Goal: Transaction & Acquisition: Obtain resource

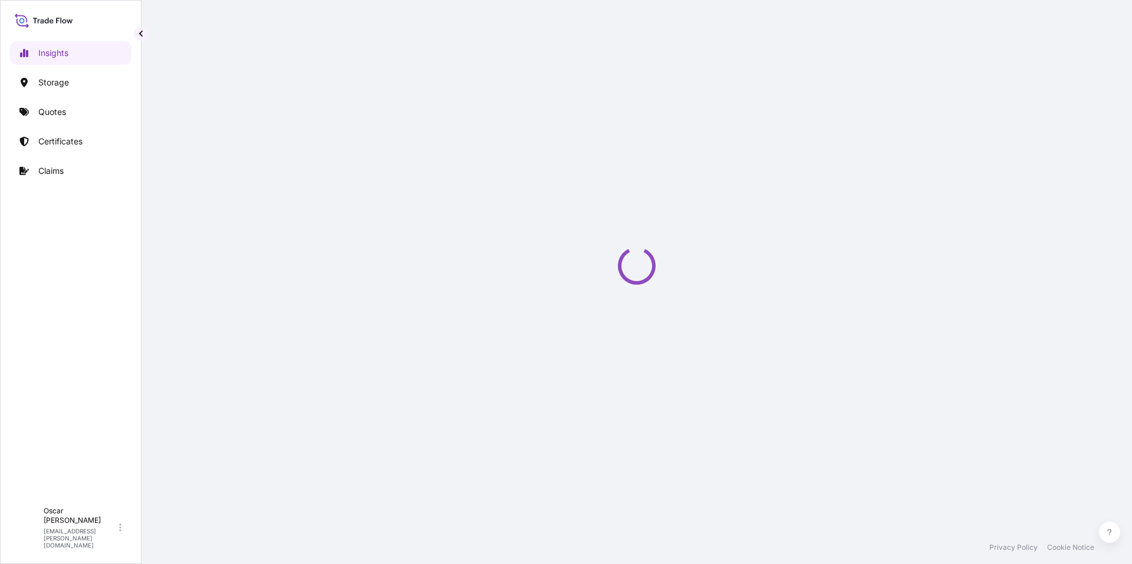
select select "2025"
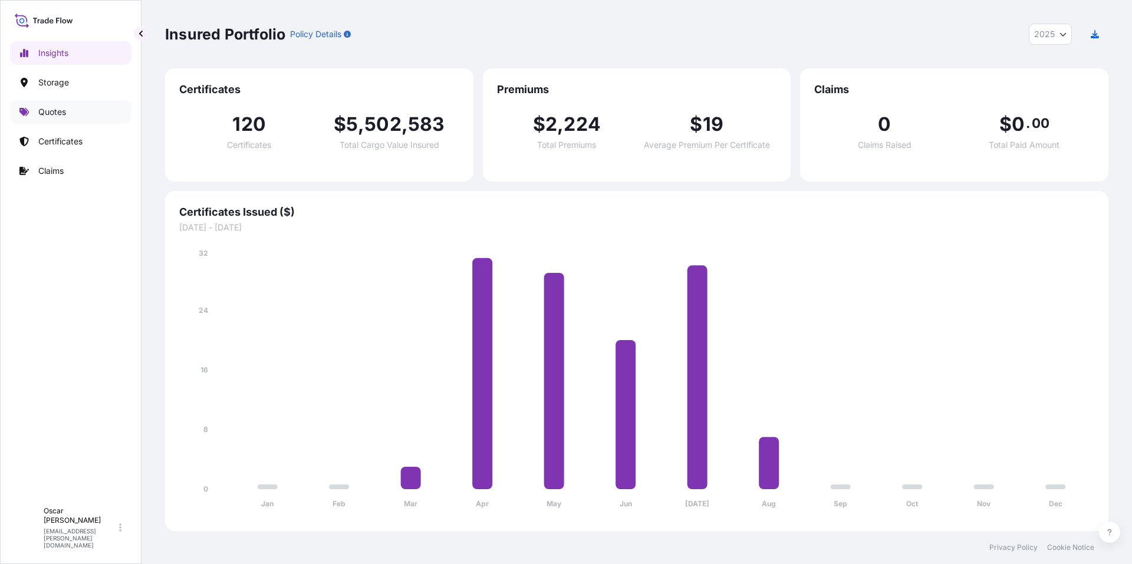
click at [48, 116] on p "Quotes" at bounding box center [52, 112] width 28 height 12
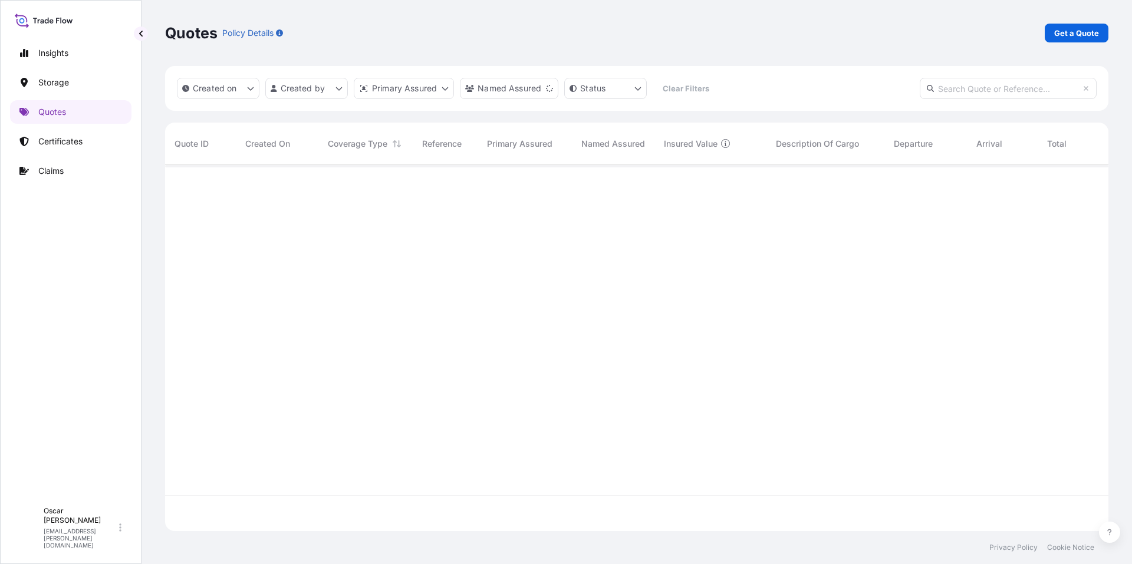
scroll to position [364, 935]
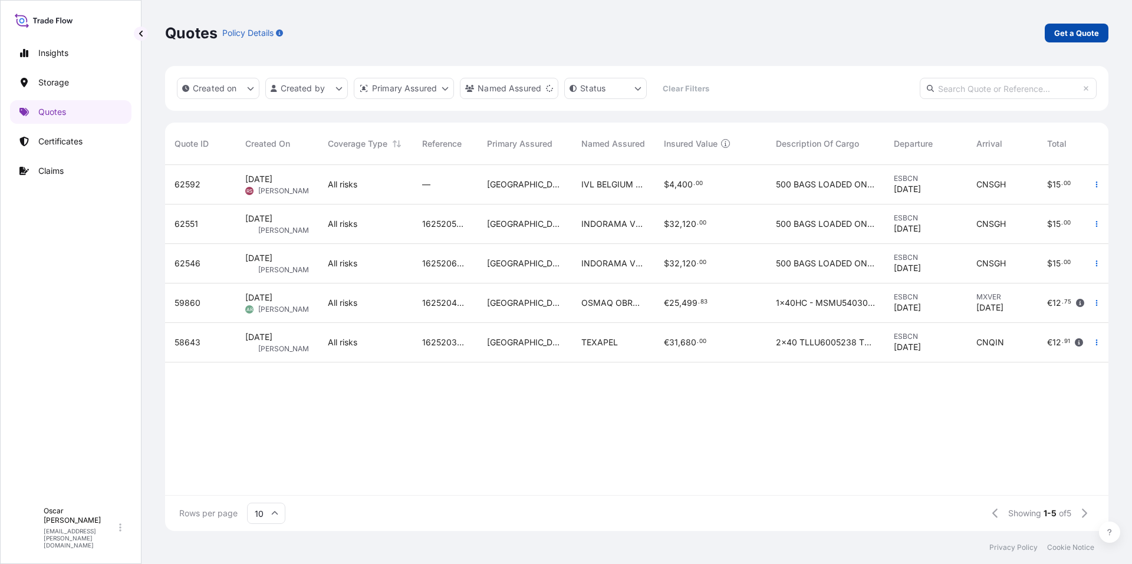
click at [1094, 34] on p "Get a Quote" at bounding box center [1076, 33] width 45 height 12
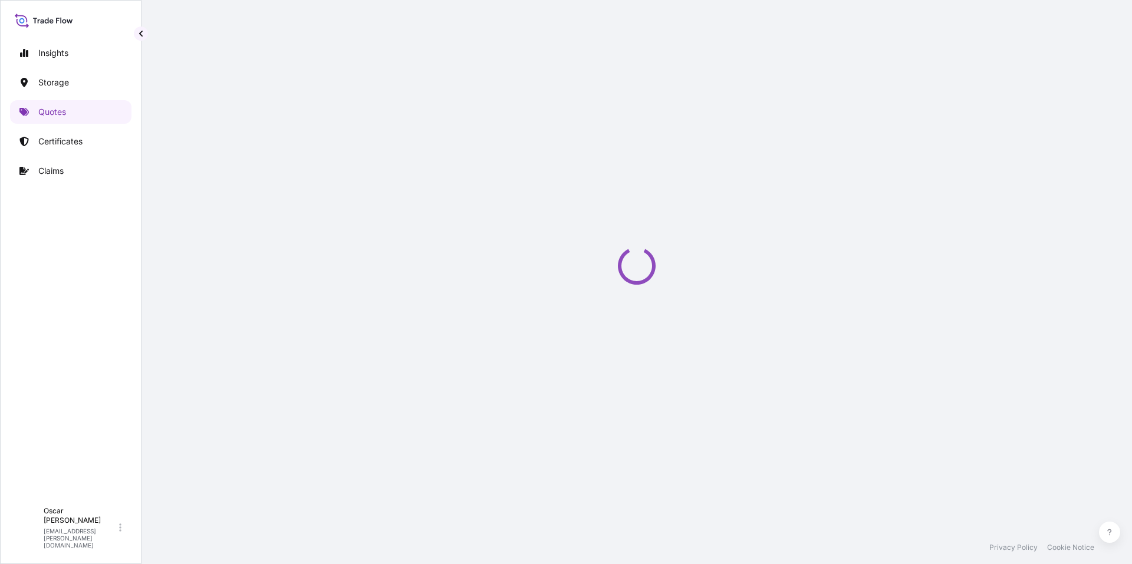
scroll to position [19, 0]
select select "Water"
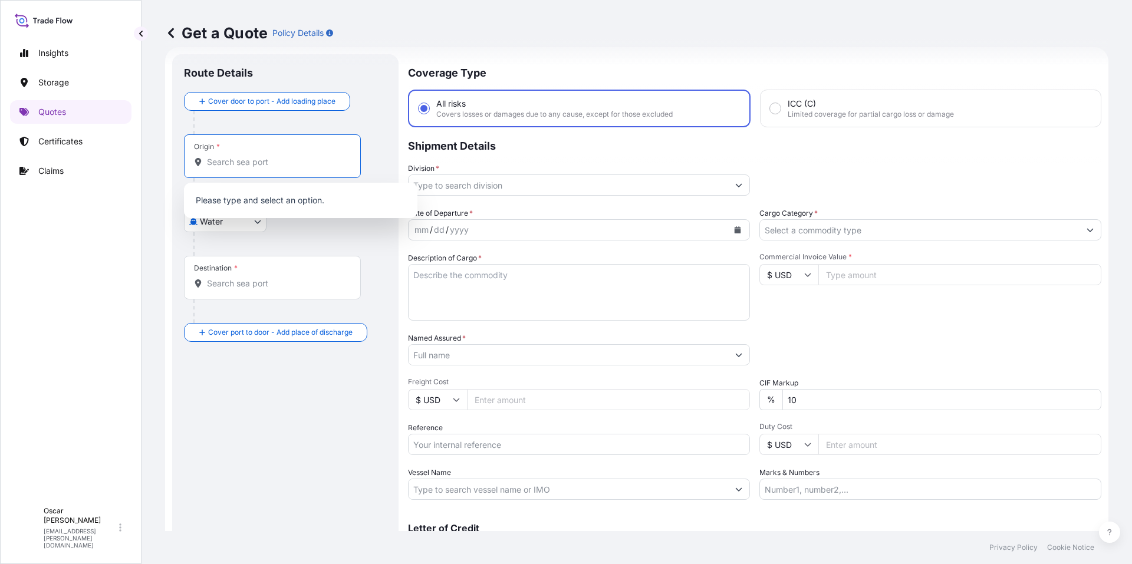
click at [267, 159] on input "Origin *" at bounding box center [276, 162] width 139 height 12
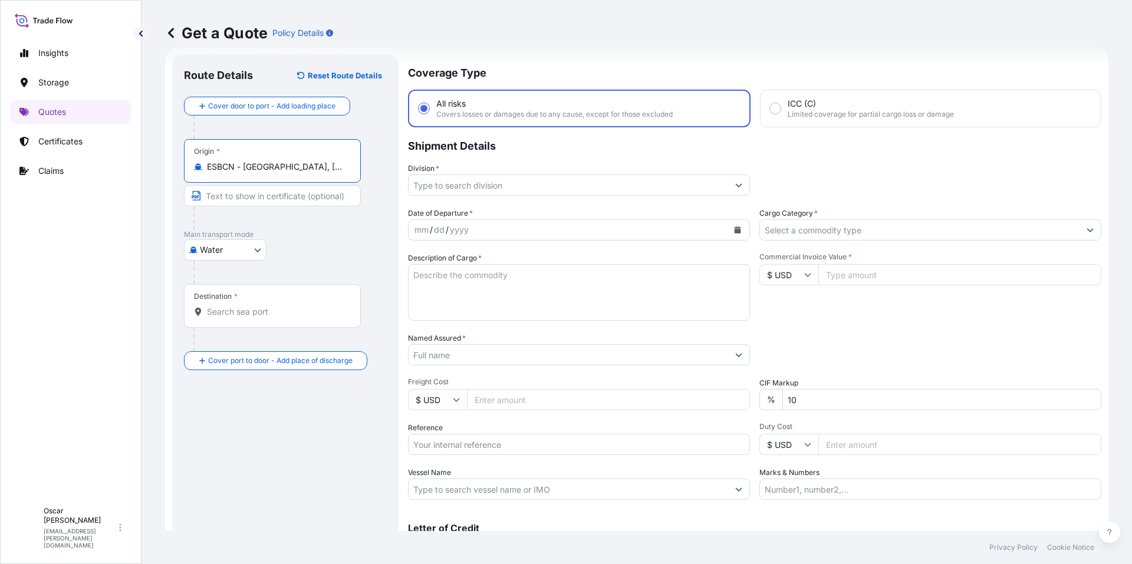
type input "ESBCN - [GEOGRAPHIC_DATA], [GEOGRAPHIC_DATA]"
click at [247, 318] on div "Destination *" at bounding box center [272, 306] width 177 height 44
click at [247, 318] on input "Destination *" at bounding box center [276, 312] width 139 height 12
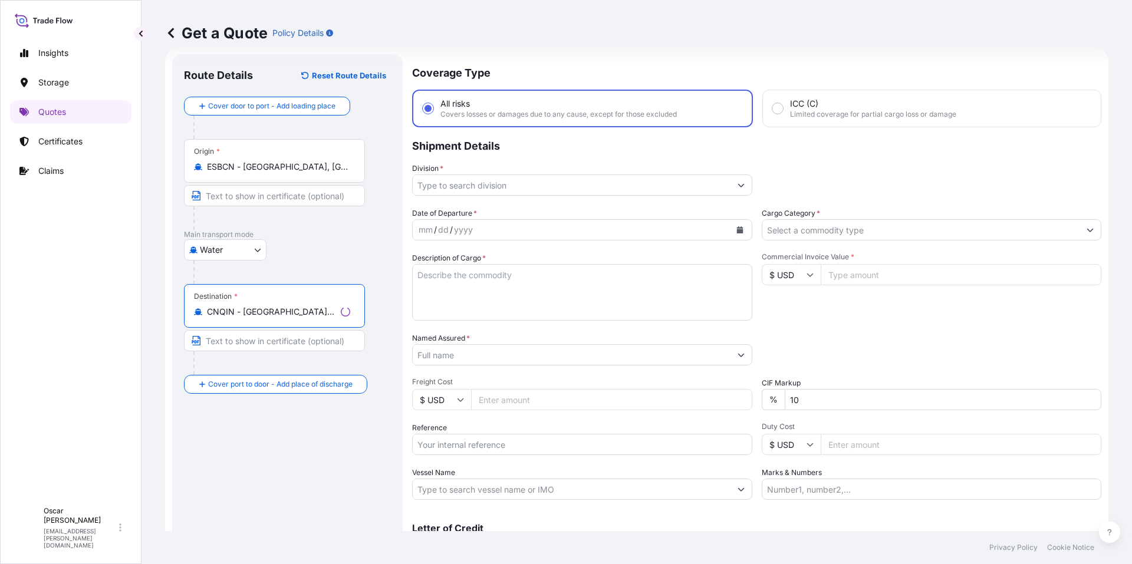
type input "CNQIN - [GEOGRAPHIC_DATA], [GEOGRAPHIC_DATA]"
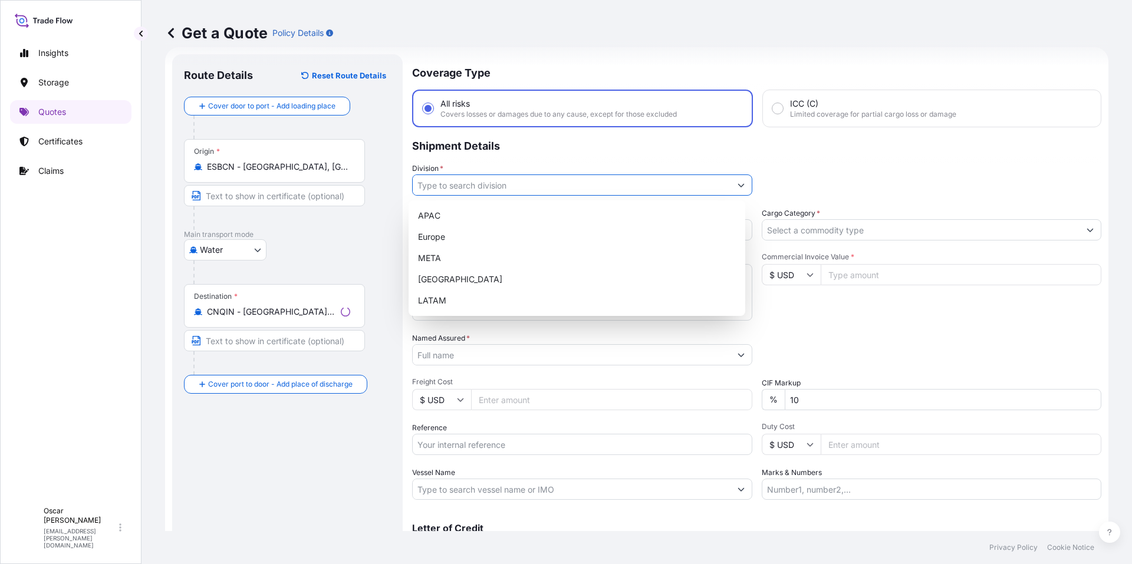
click at [524, 182] on input "Division *" at bounding box center [572, 185] width 318 height 21
click at [440, 239] on div "Europe" at bounding box center [576, 236] width 327 height 21
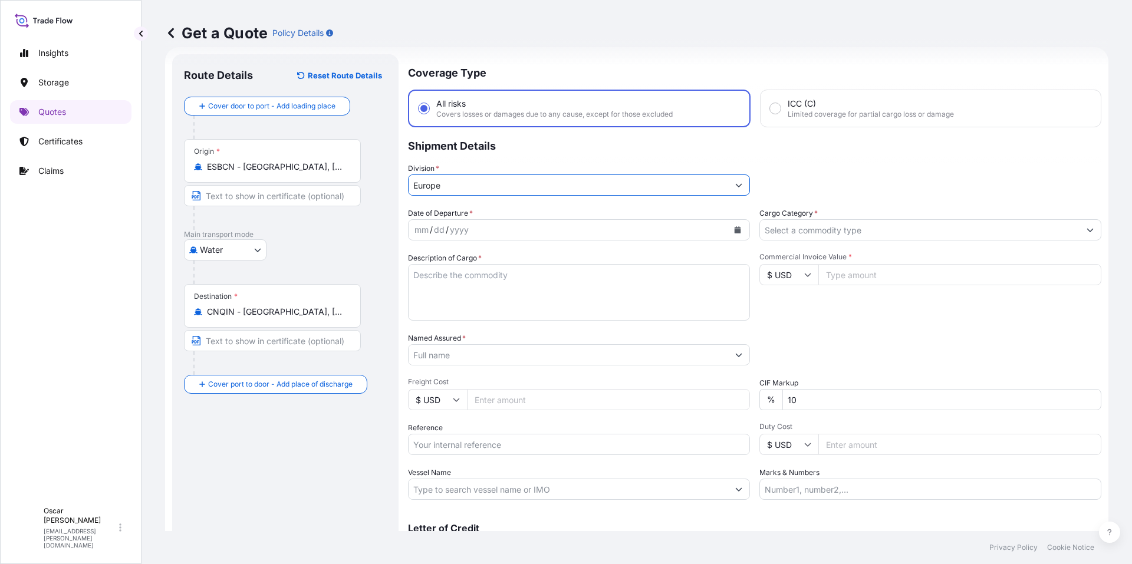
type input "Europe"
click at [735, 229] on icon "Calendar" at bounding box center [738, 229] width 6 height 7
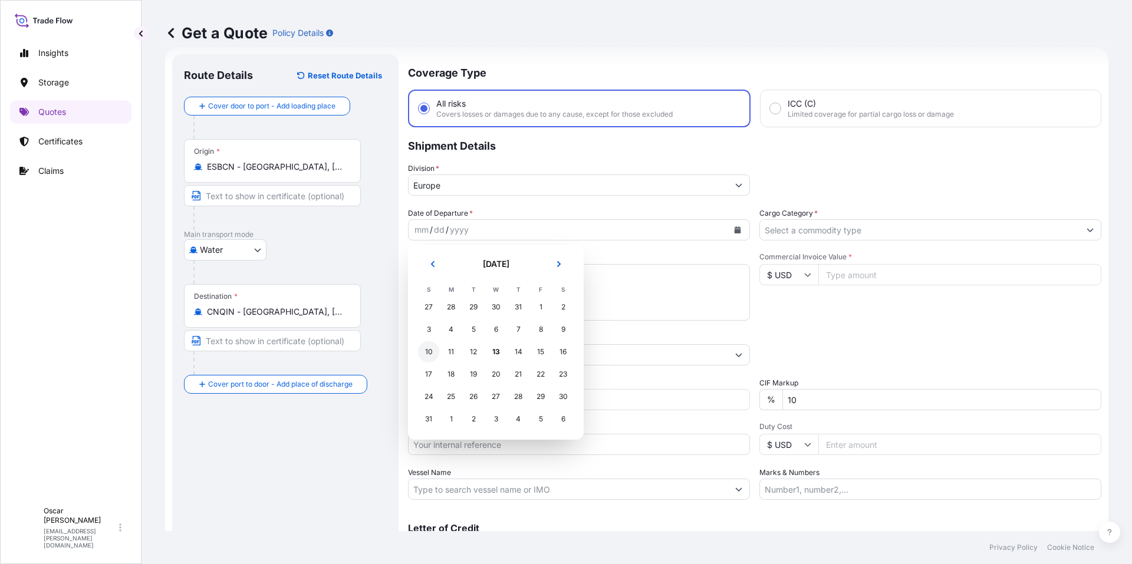
click at [434, 353] on div "10" at bounding box center [428, 351] width 21 height 21
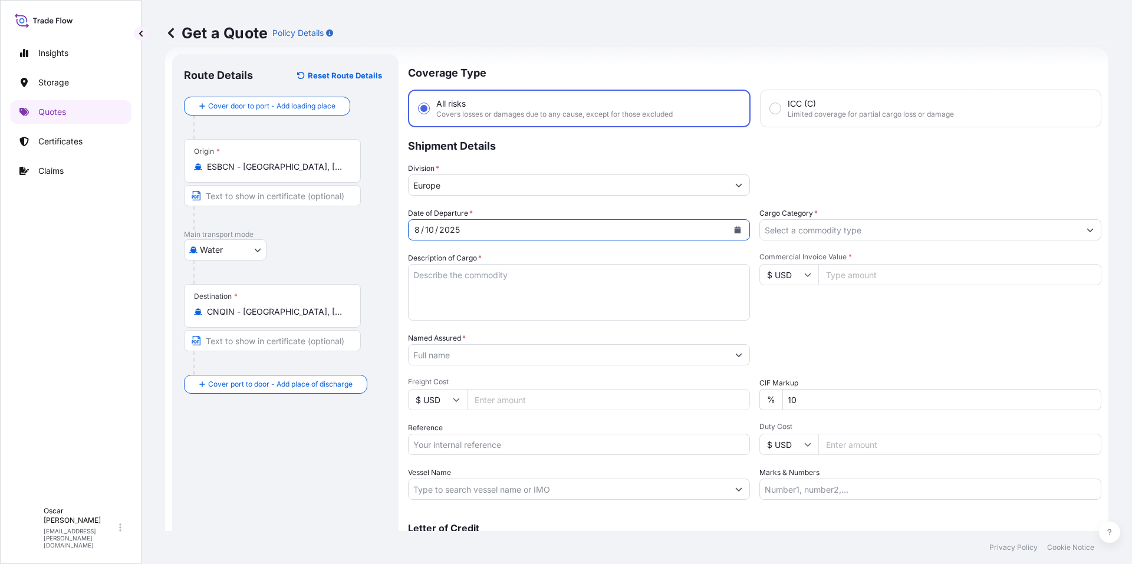
click at [858, 235] on input "Cargo Category *" at bounding box center [920, 229] width 320 height 21
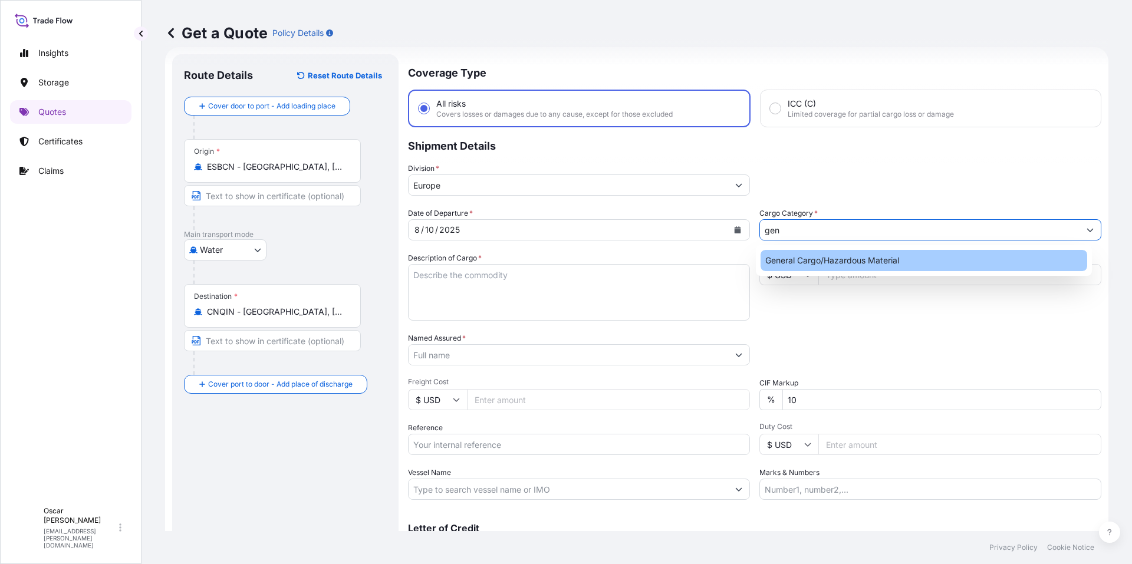
click at [824, 264] on div "General Cargo/Hazardous Material" at bounding box center [924, 260] width 327 height 21
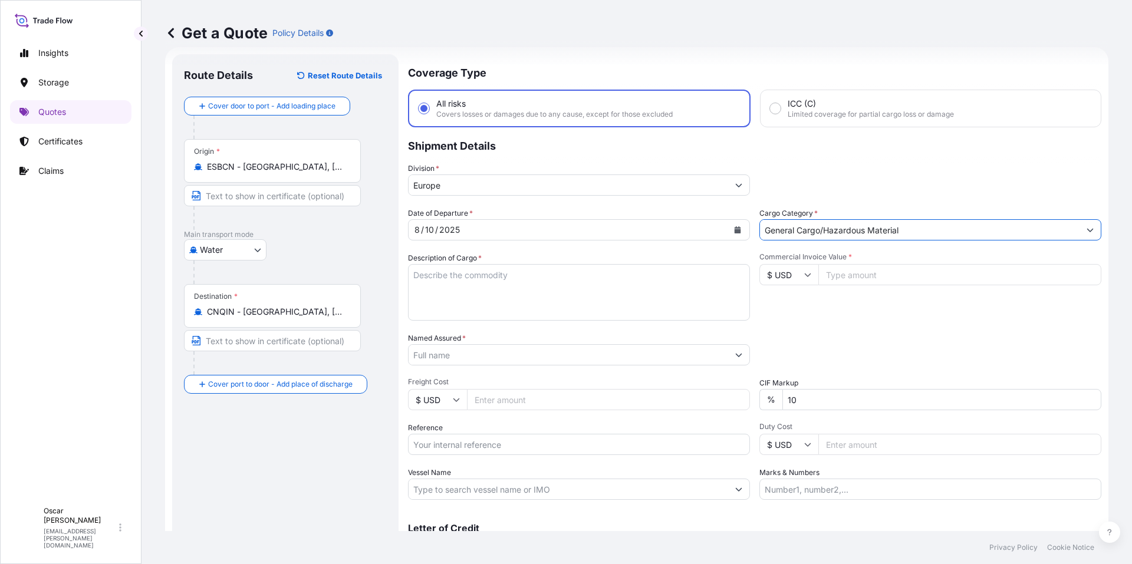
type input "General Cargo/Hazardous Material"
click at [594, 293] on textarea "Description of Cargo *" at bounding box center [579, 292] width 342 height 57
click at [428, 280] on textarea "Description of Cargo *" at bounding box center [579, 292] width 342 height 57
paste textarea "HLCUBC1250771658 HLCUBC1250801417 HLCUBC1250801406"
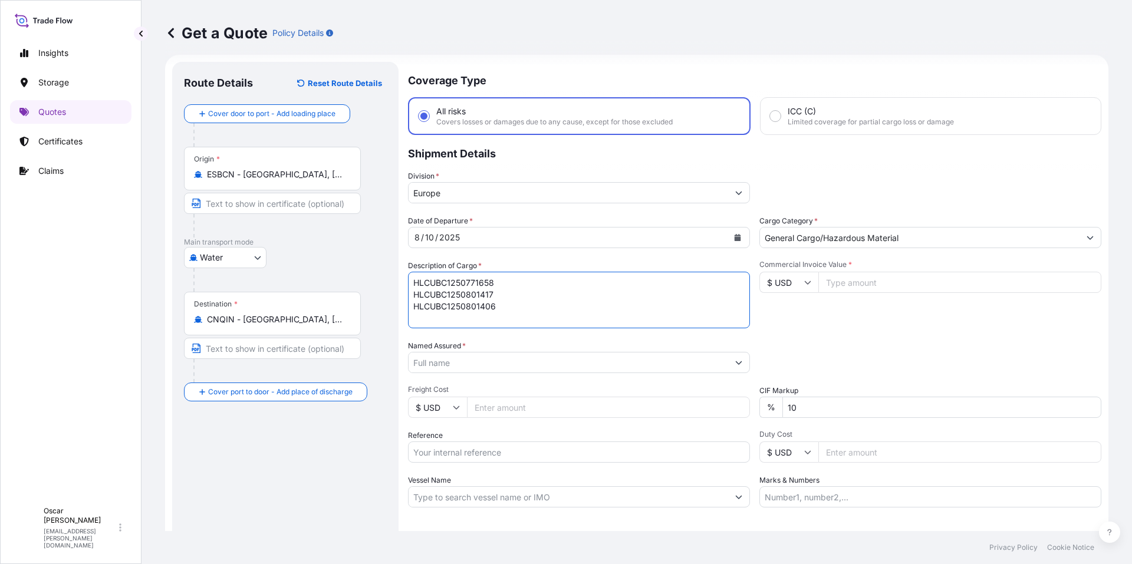
scroll to position [0, 0]
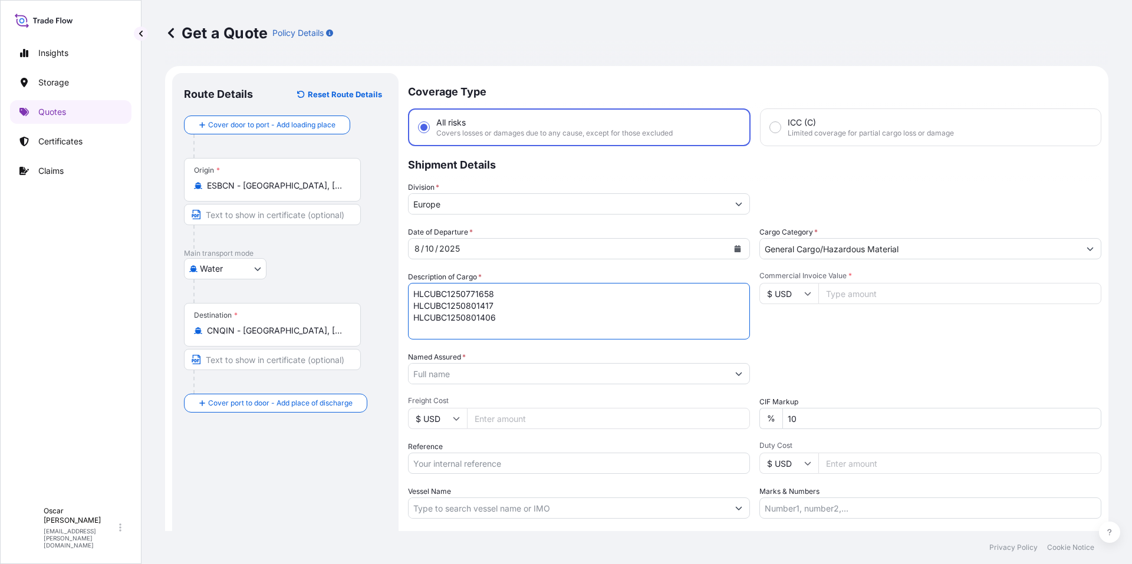
drag, startPoint x: 504, startPoint y: 318, endPoint x: 334, endPoint y: 240, distance: 187.3
click at [334, 240] on form "Route Details Reset Route Details Cover door to port - Add loading place Place …" at bounding box center [636, 340] width 943 height 548
paste textarea "1x40 GROSS: 24.782 KGS YMMU4020300 NET: 23.400 KGS 26 PACKAGES LEATHER AUXILIAR…"
drag, startPoint x: 437, startPoint y: 292, endPoint x: 555, endPoint y: 295, distance: 117.4
click at [555, 295] on textarea "1x40 GROSS: 24.782 KGS YMMU4020300 NET: 23.400 KGS 26 PACKAGES LEATHER AUXILIAR…" at bounding box center [579, 311] width 342 height 57
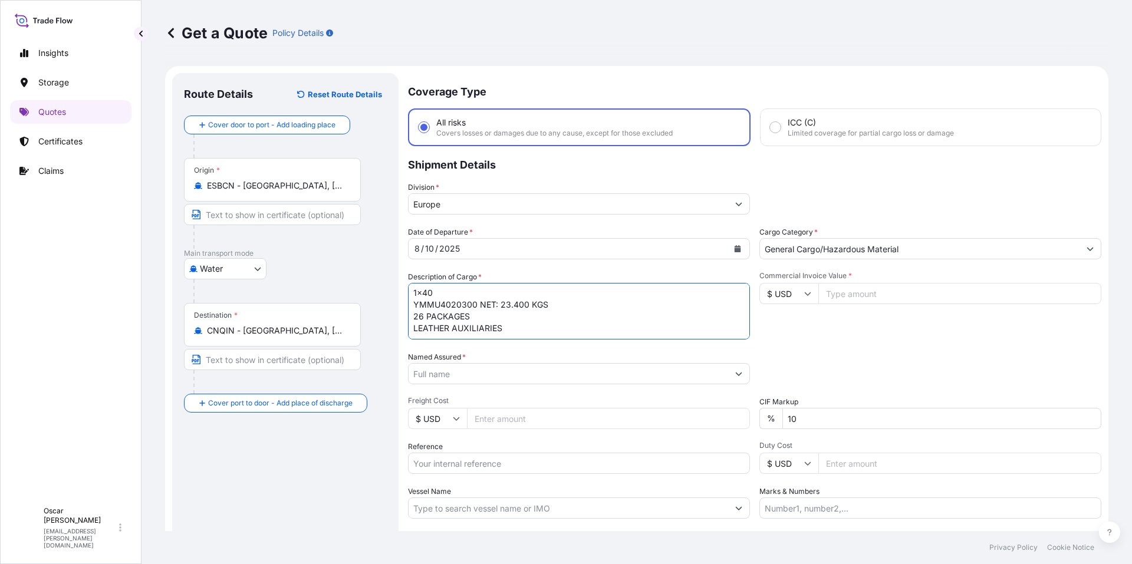
click at [517, 328] on textarea "1x40 YMMU4020300 NET: 23.400 KGS 26 PACKAGES LEATHER AUXILIARIES" at bounding box center [579, 311] width 342 height 57
paste textarea "GROSS: 24.782 KGS"
drag, startPoint x: 497, startPoint y: 302, endPoint x: 598, endPoint y: 304, distance: 100.8
click at [598, 304] on textarea "1x40 YMMU4020300 NET: 23.400 KGS 26 PACKAGES LEATHER AUXILIARIES GROSS: 24.782 …" at bounding box center [579, 311] width 342 height 57
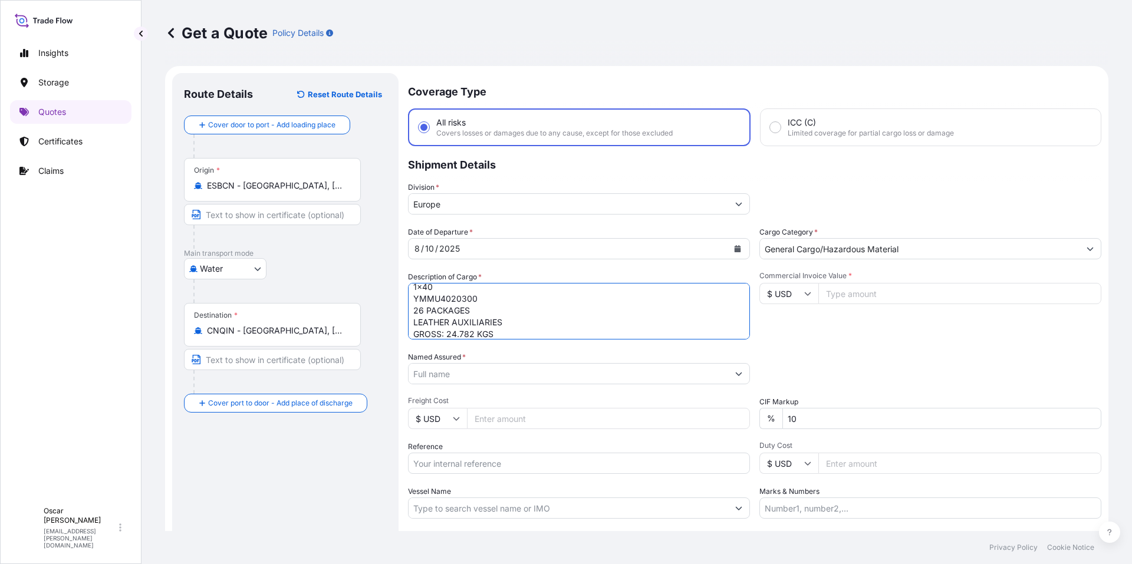
click at [513, 332] on textarea "1x40 YMMU4020300 26 PACKAGES LEATHER AUXILIARIES GROSS: 24.782 KGS" at bounding box center [579, 311] width 342 height 57
paste textarea "NET: 23.400 KGS"
type textarea "1x40 YMMU4020300 26 PACKAGES LEATHER AUXILIARIES GROSS: 24.782 KGS NET: 23.400 …"
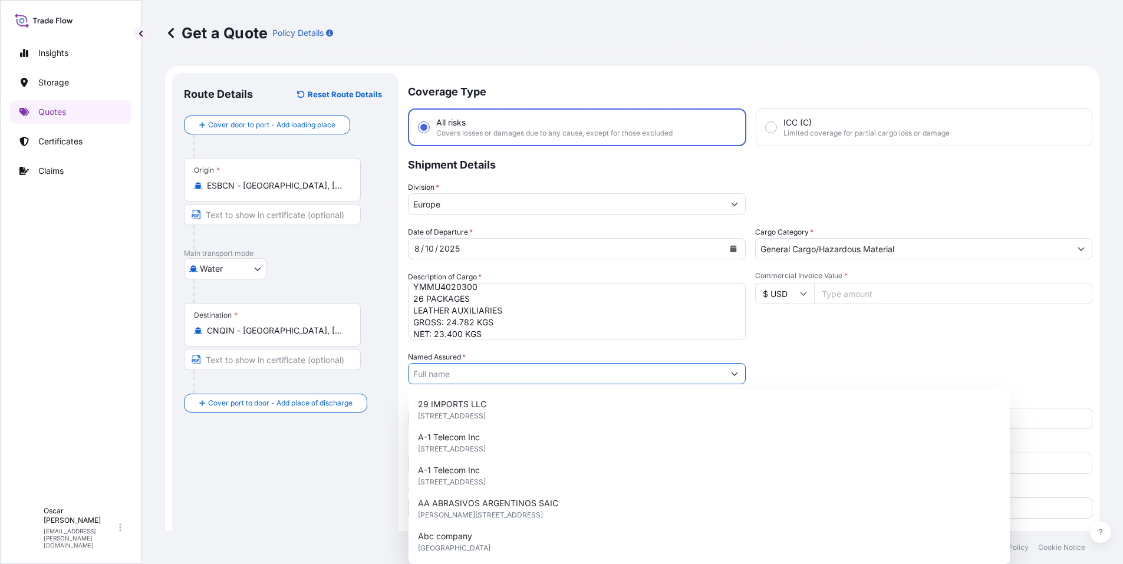
click at [506, 376] on input "Named Assured *" at bounding box center [566, 373] width 315 height 21
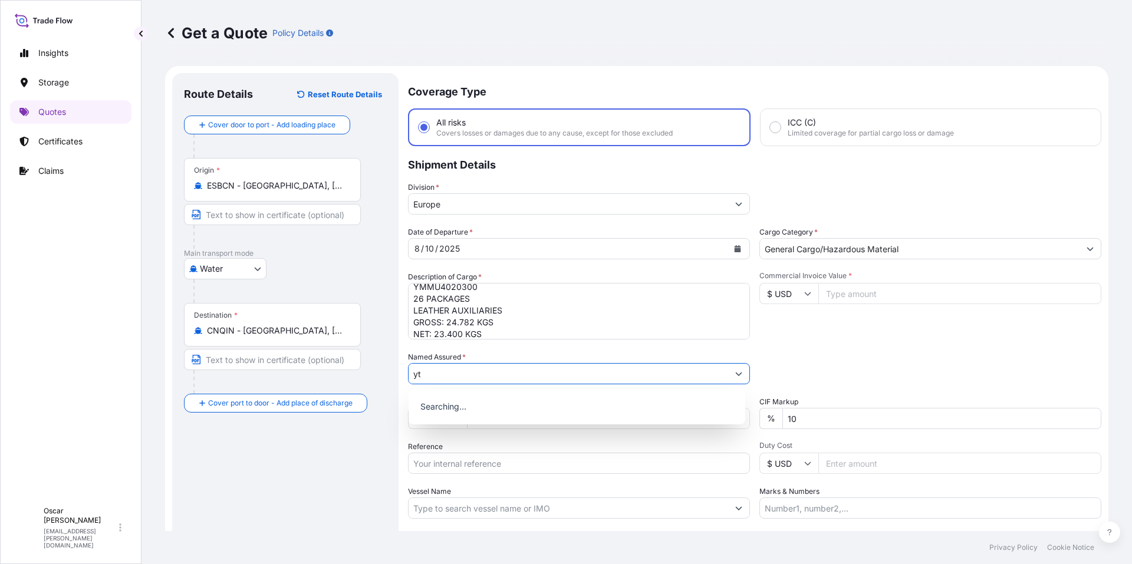
type input "y"
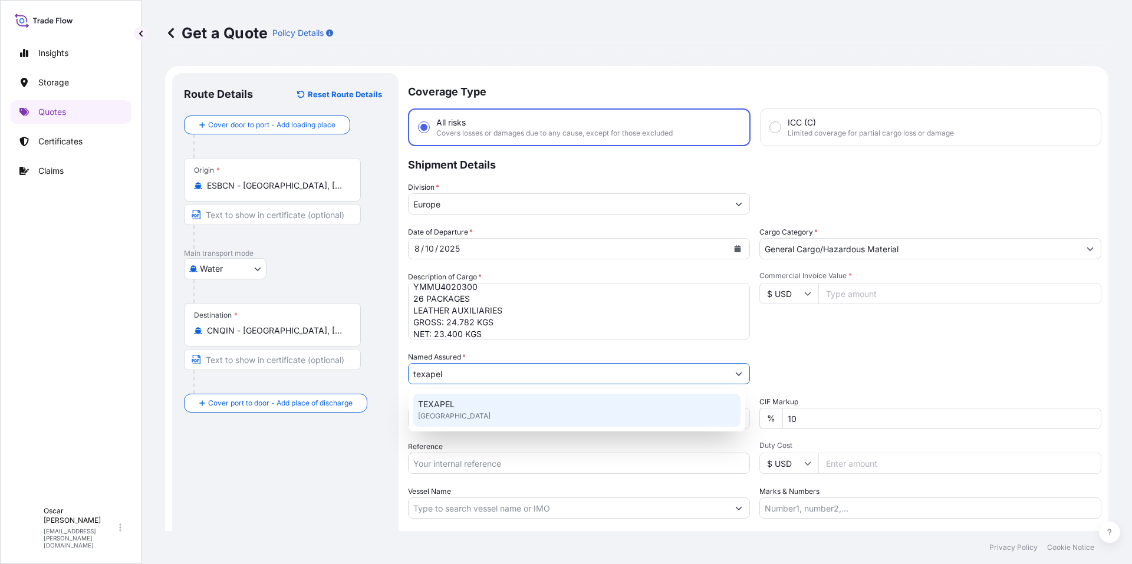
click at [459, 403] on div "TEXAPEL [GEOGRAPHIC_DATA]" at bounding box center [576, 410] width 327 height 33
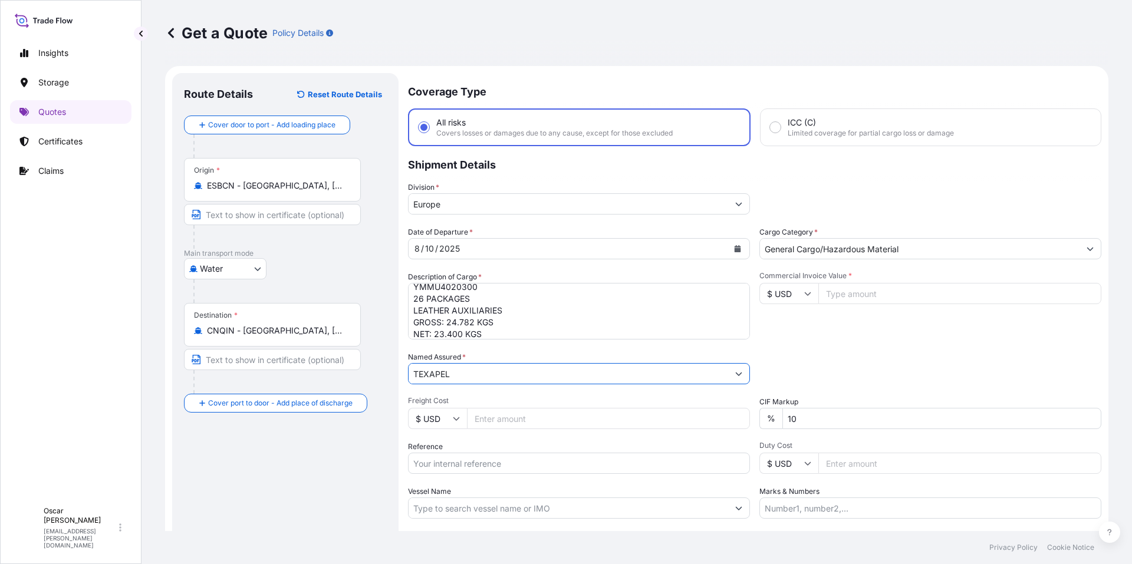
type input "TEXAPEL"
click at [836, 350] on div "Date of Departure * [DATE] Cargo Category * General Cargo/Hazardous Material De…" at bounding box center [754, 372] width 693 height 292
click at [779, 294] on input "$ USD" at bounding box center [788, 293] width 59 height 21
click at [785, 320] on div "€ EUR" at bounding box center [785, 326] width 50 height 22
type input "€ EUR"
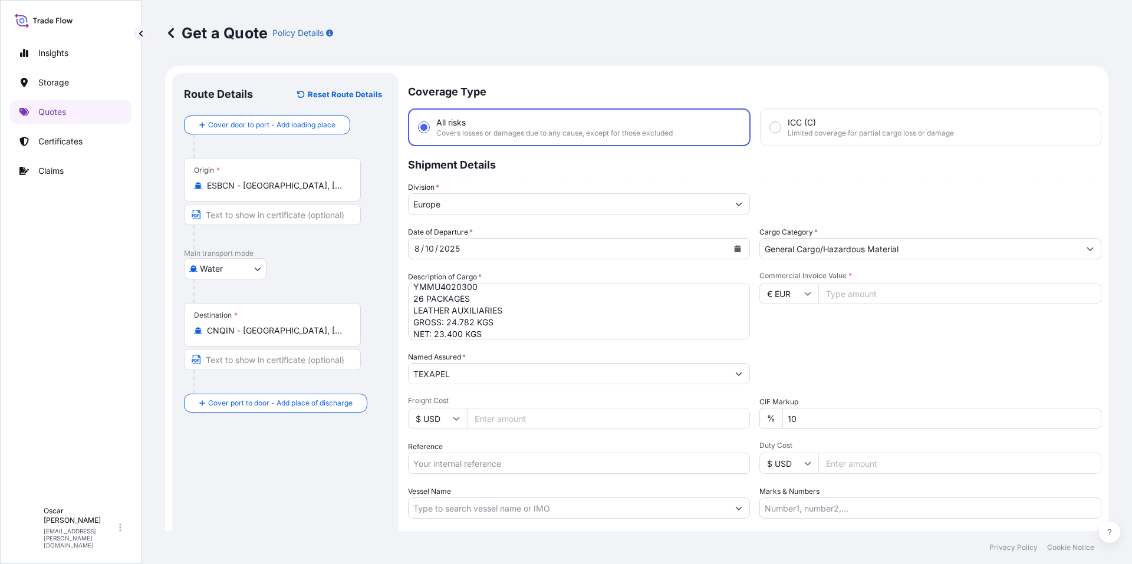
click at [865, 300] on input "Commercial Invoice Value *" at bounding box center [959, 293] width 283 height 21
type input "31470"
click at [848, 350] on div "Date of Departure * [DATE] Cargo Category * General Cargo/Hazardous Material De…" at bounding box center [754, 372] width 693 height 292
click at [480, 464] on input "Reference" at bounding box center [579, 463] width 342 height 21
click at [453, 457] on input "Reference" at bounding box center [579, 463] width 342 height 21
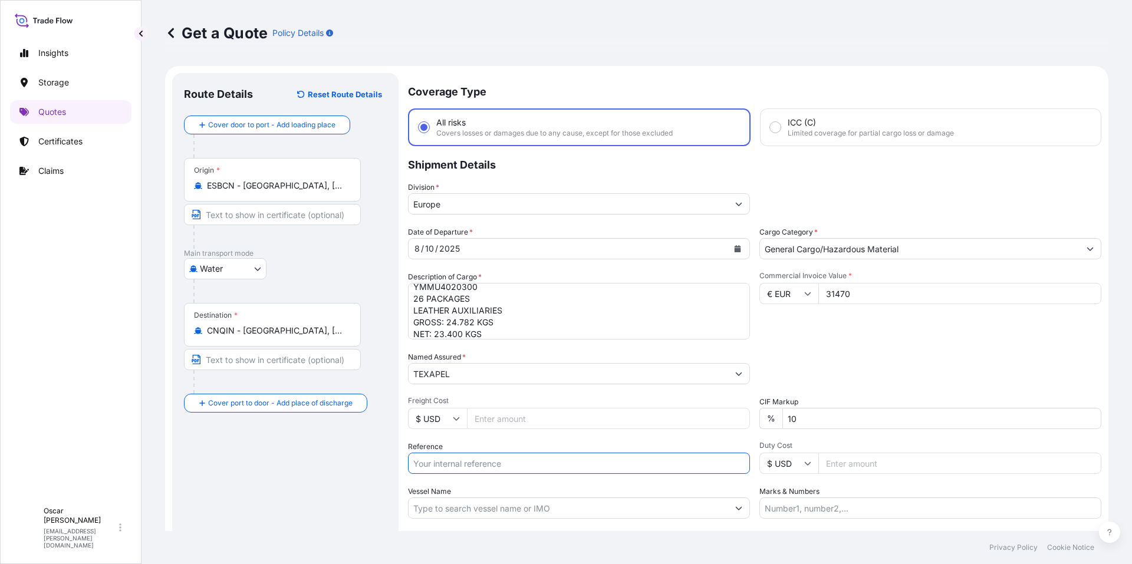
paste input "1625205371"
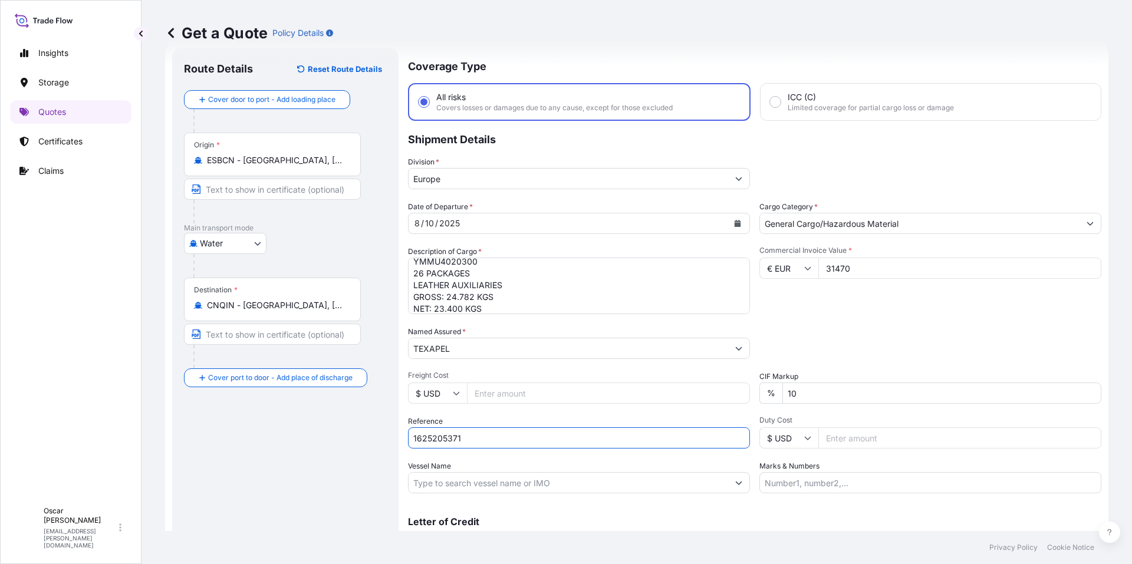
scroll to position [83, 0]
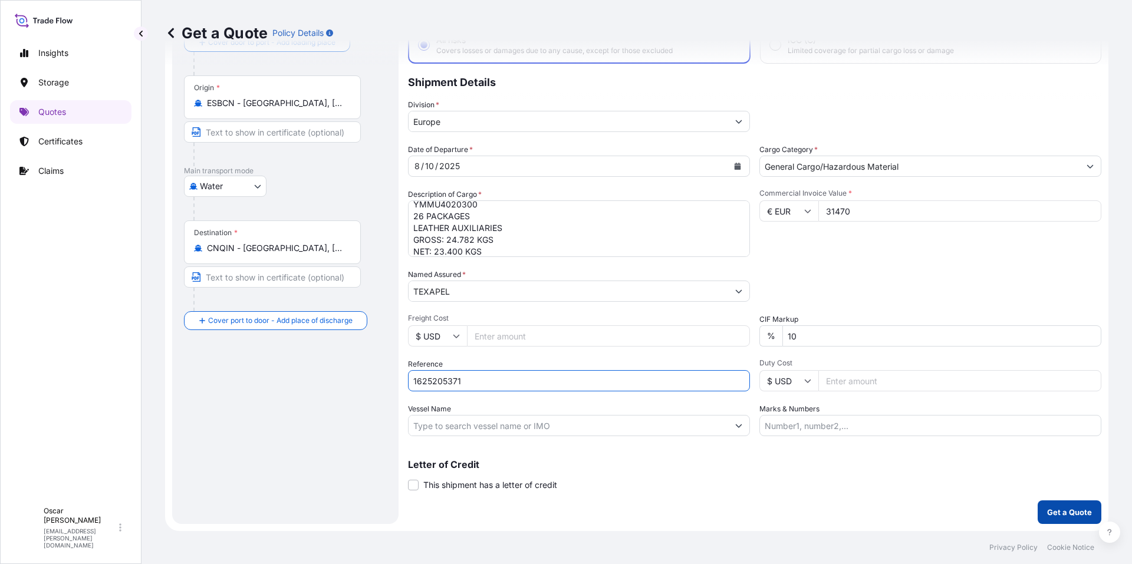
type input "1625205371"
click at [1056, 511] on p "Get a Quote" at bounding box center [1069, 512] width 45 height 12
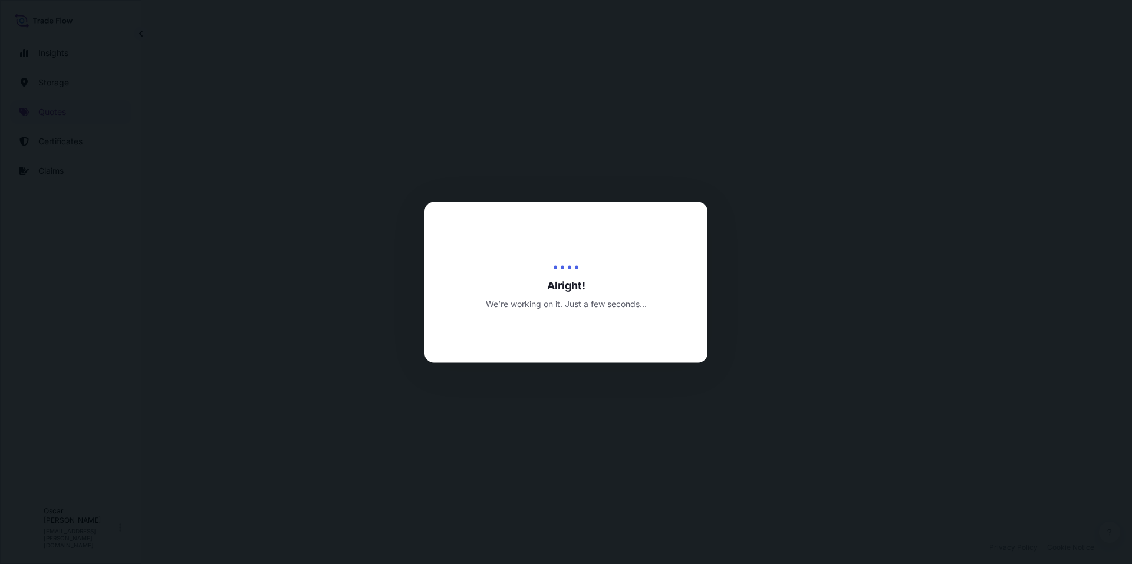
select select "Water"
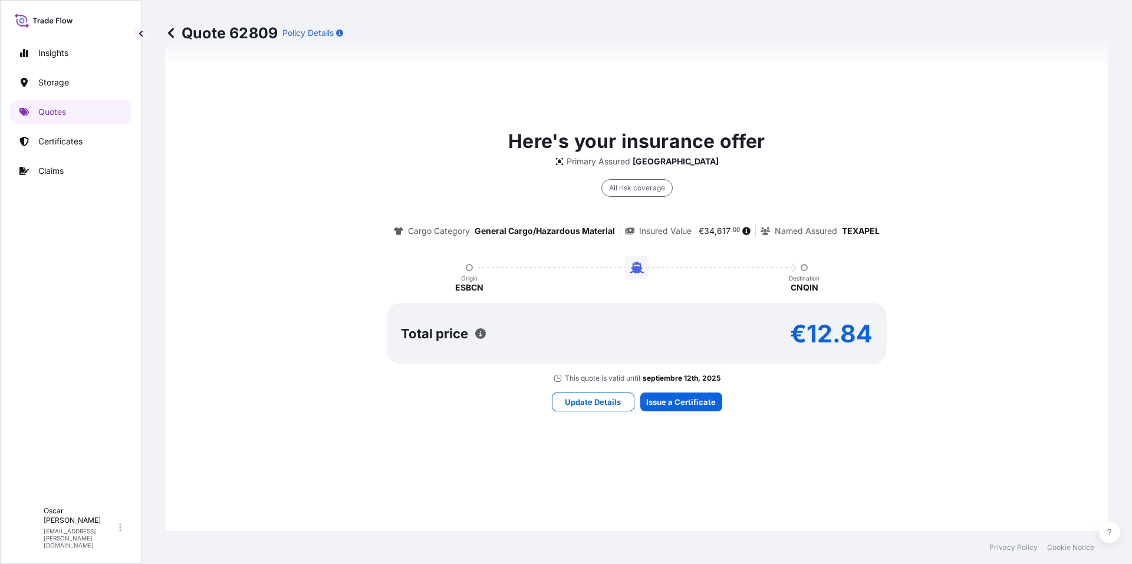
scroll to position [802, 0]
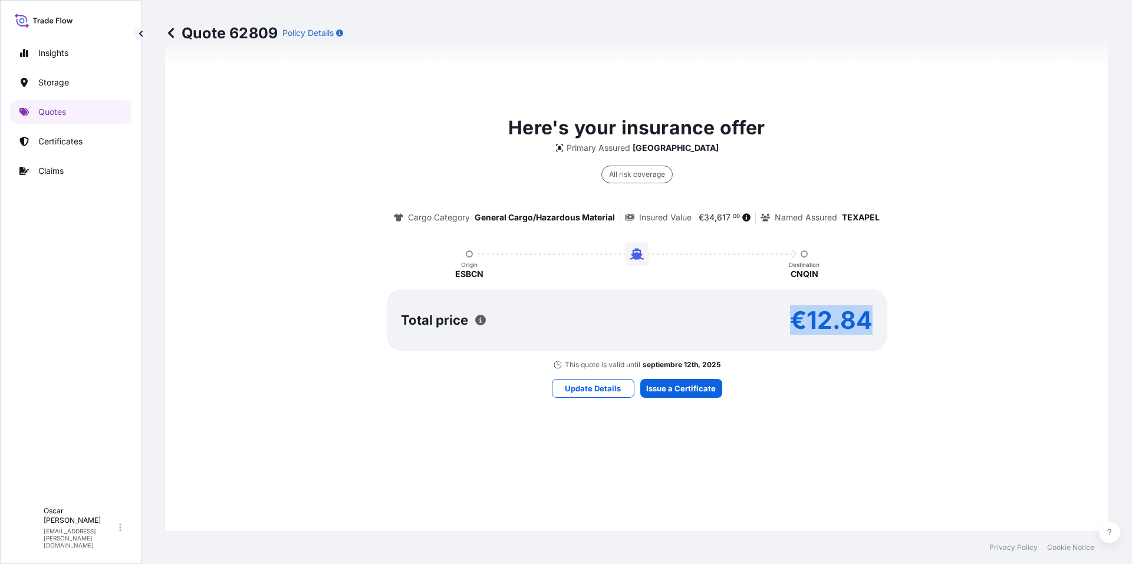
drag, startPoint x: 854, startPoint y: 319, endPoint x: 874, endPoint y: 319, distance: 20.6
click at [874, 319] on div "Total price €12.84" at bounding box center [637, 319] width 500 height 61
click at [820, 329] on p "€12.84" at bounding box center [831, 320] width 83 height 19
drag, startPoint x: 857, startPoint y: 330, endPoint x: 893, endPoint y: 333, distance: 35.5
click at [893, 333] on div "Here's your insurance offer Primary Assured [GEOGRAPHIC_DATA] All risk coverage…" at bounding box center [637, 242] width 910 height 256
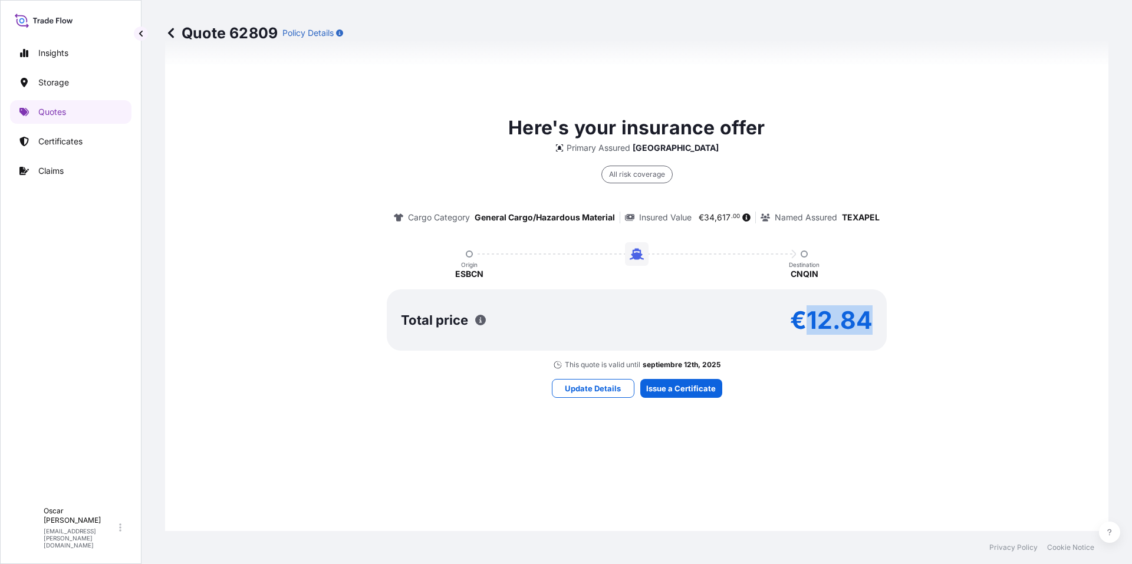
click at [828, 316] on p "€12.84" at bounding box center [831, 320] width 83 height 19
drag, startPoint x: 810, startPoint y: 317, endPoint x: 878, endPoint y: 324, distance: 68.2
click at [878, 324] on div "Total price €12.84" at bounding box center [637, 319] width 500 height 61
drag, startPoint x: 804, startPoint y: 319, endPoint x: 883, endPoint y: 325, distance: 78.6
click at [883, 325] on div "Here's your insurance offer Primary Assured [GEOGRAPHIC_DATA] All risk coverage…" at bounding box center [637, 242] width 910 height 256
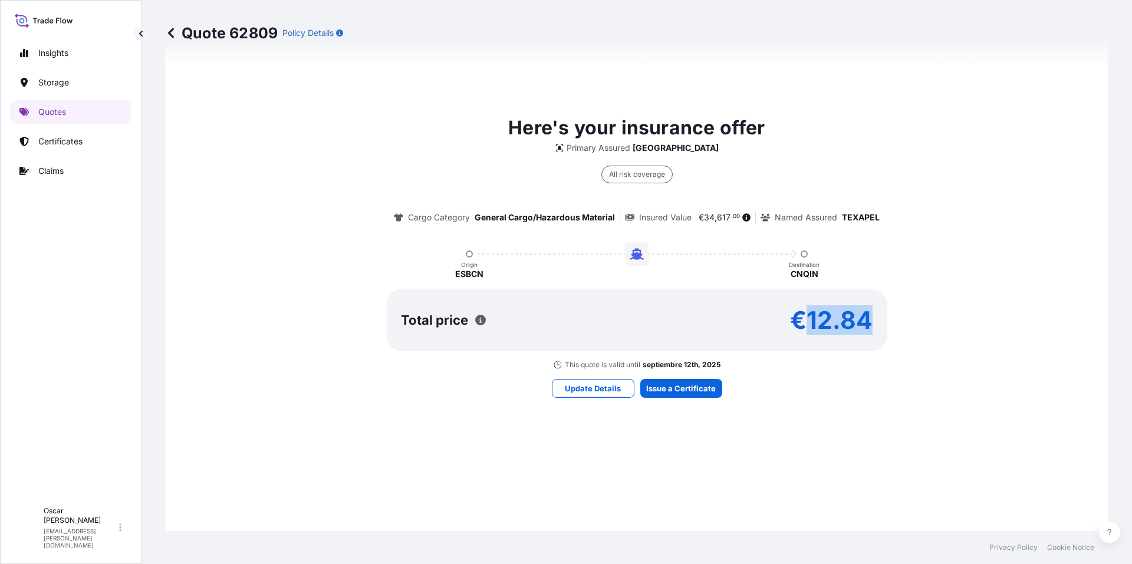
copy p "12.84"
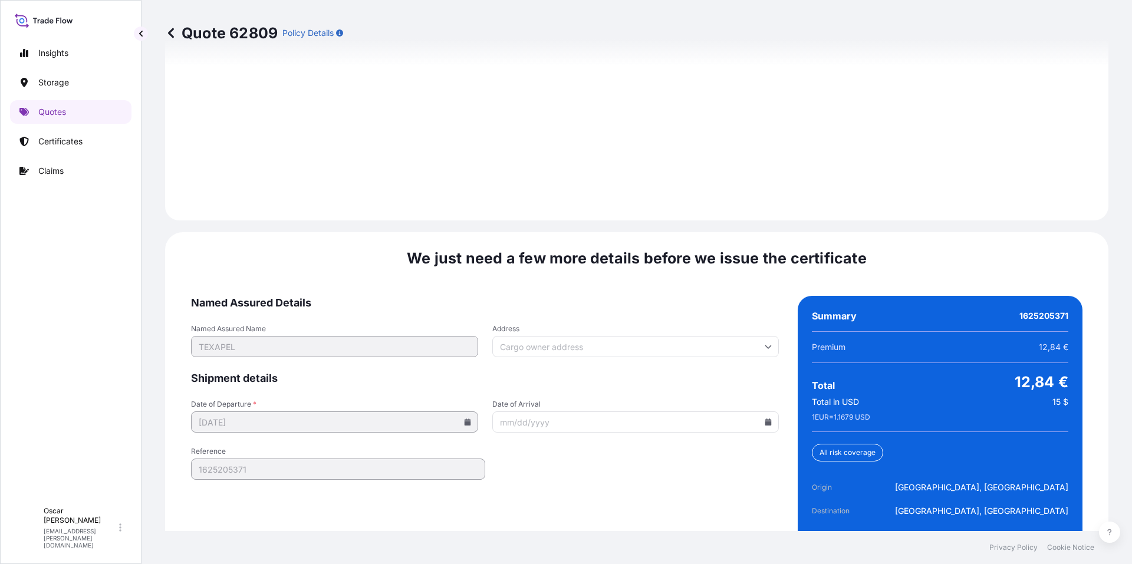
scroll to position [1685, 0]
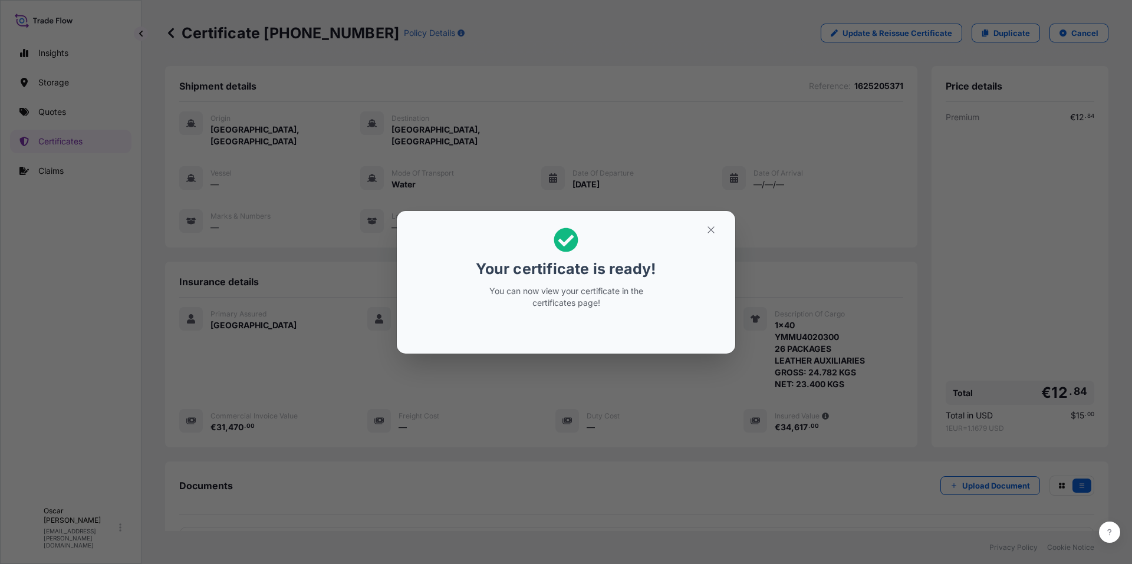
click at [709, 235] on icon "button" at bounding box center [711, 230] width 11 height 11
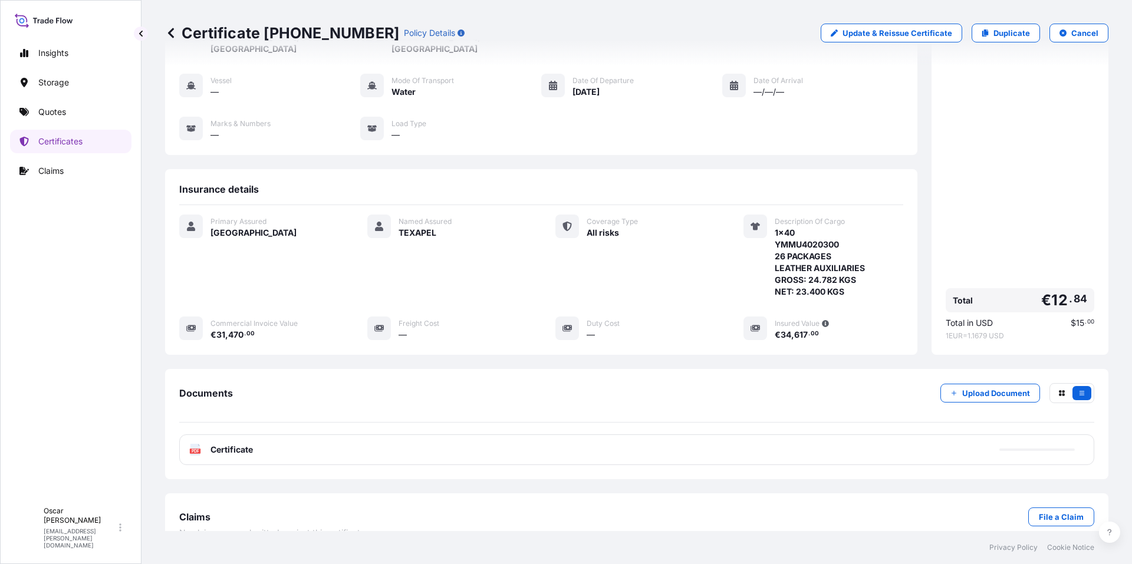
scroll to position [103, 0]
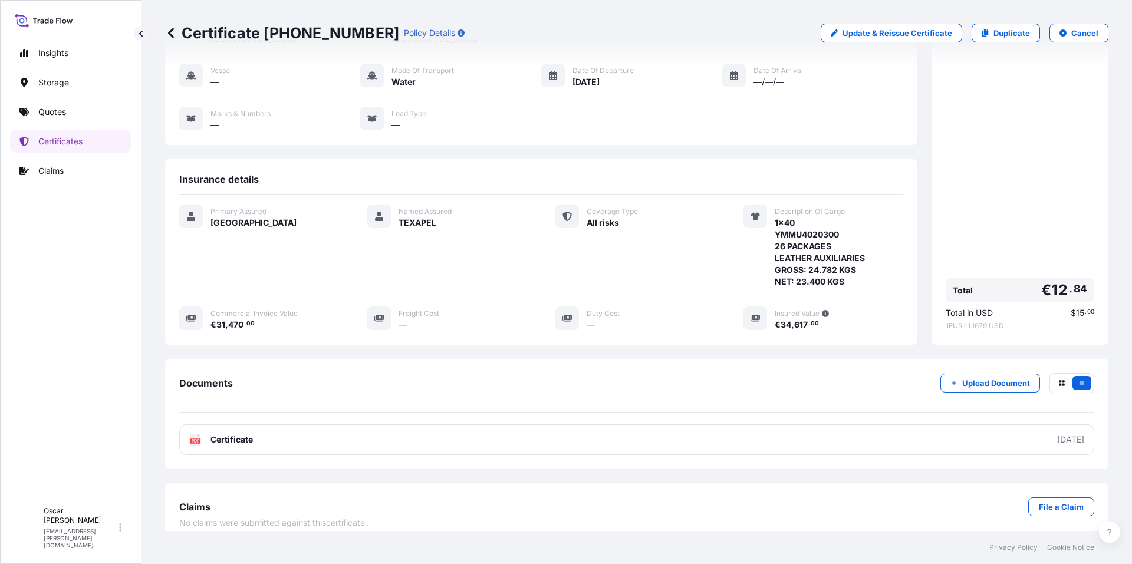
click at [265, 425] on link "PDF Certificate [DATE]" at bounding box center [636, 440] width 915 height 31
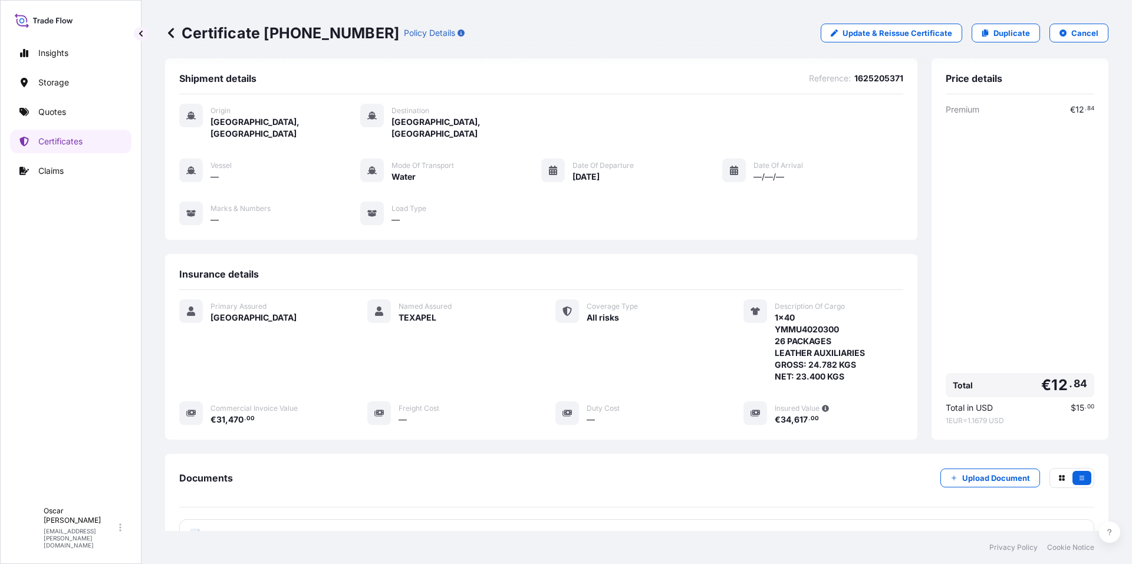
scroll to position [0, 0]
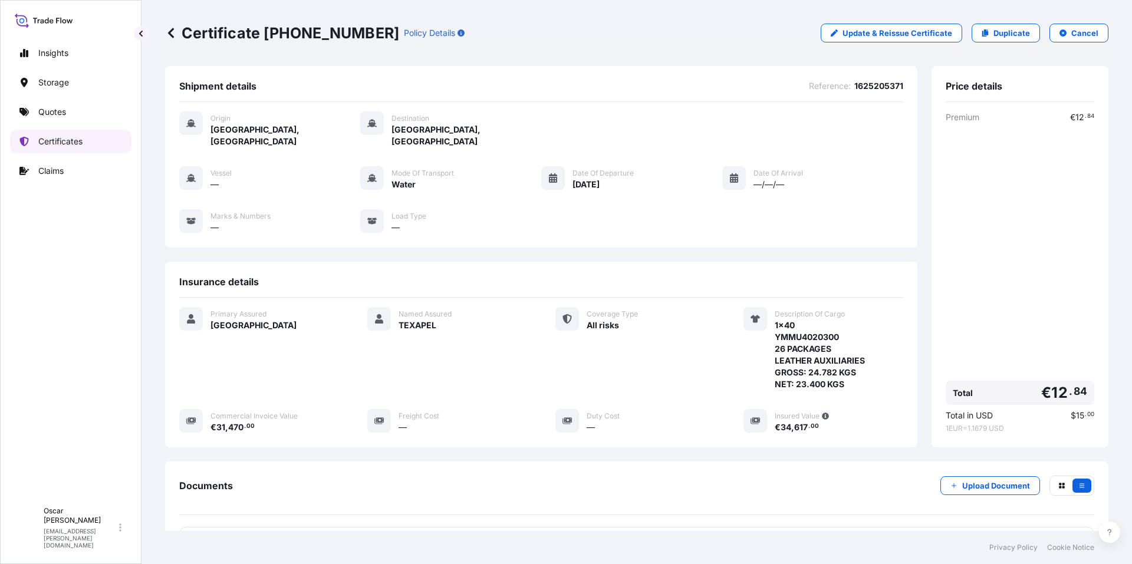
click at [57, 146] on p "Certificates" at bounding box center [60, 142] width 44 height 12
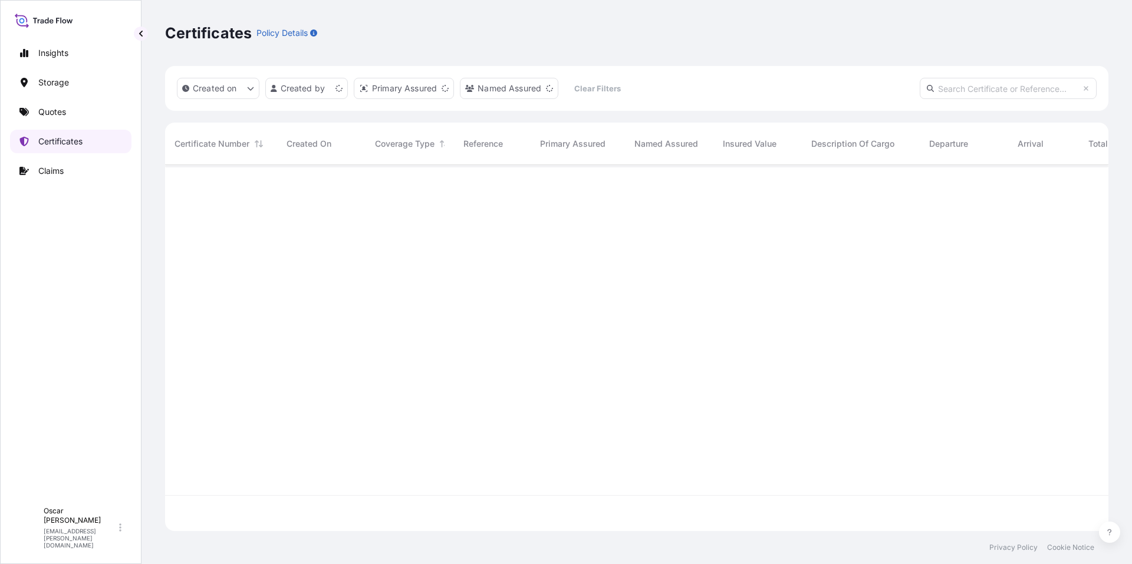
scroll to position [364, 935]
